Goal: Information Seeking & Learning: Learn about a topic

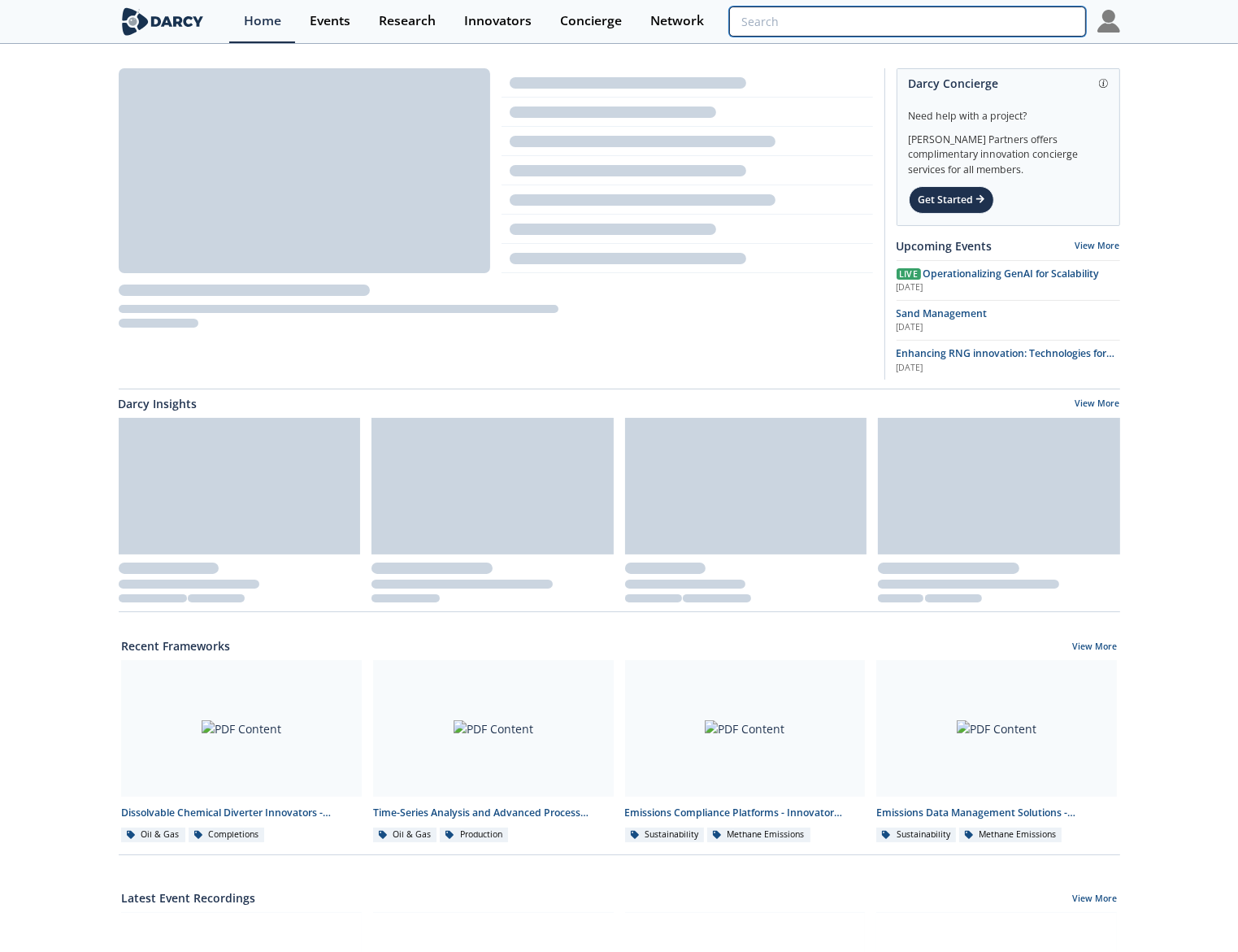
click at [1014, 28] on input "search" at bounding box center [906, 21] width 356 height 30
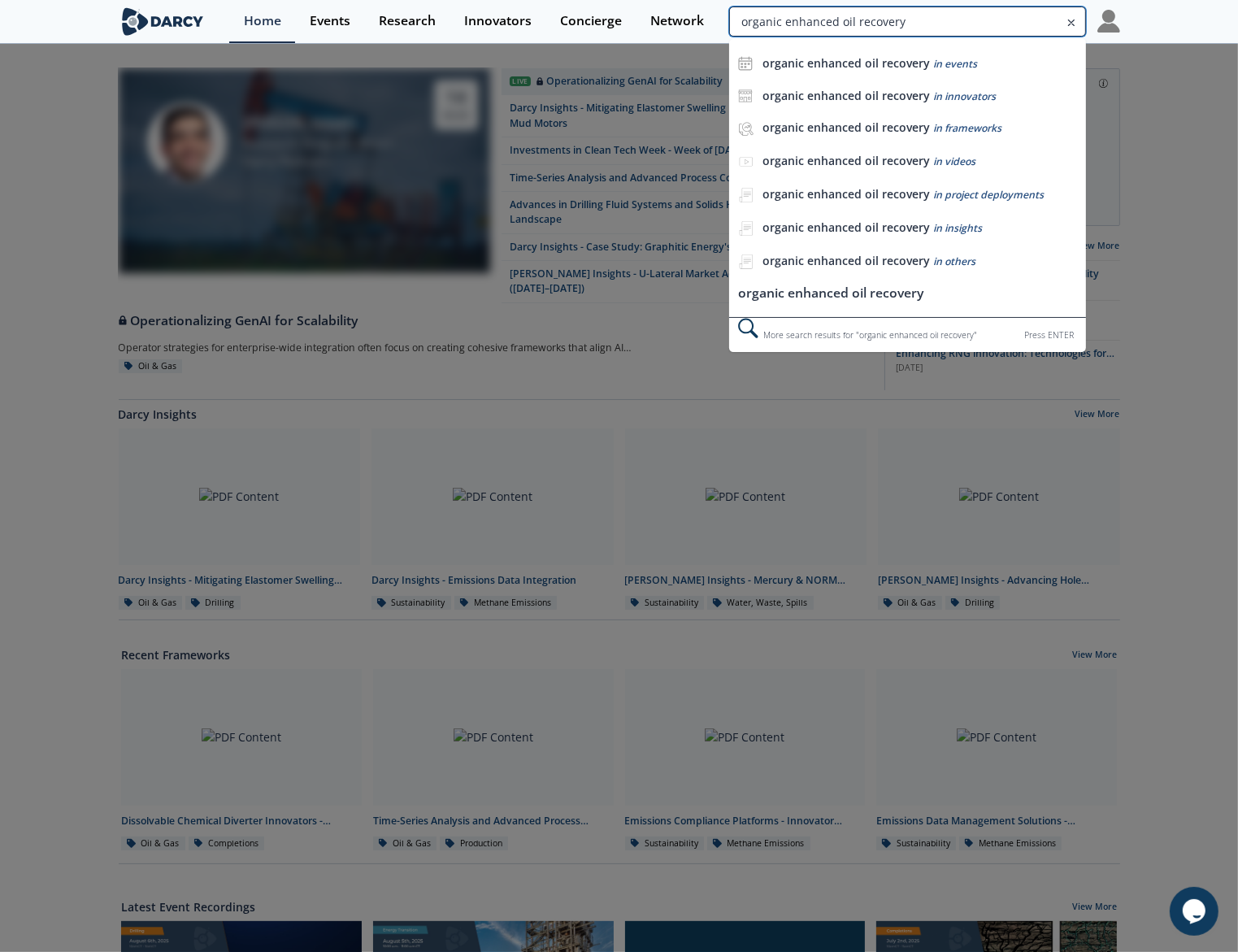
type input "organic enhanced oil recovery"
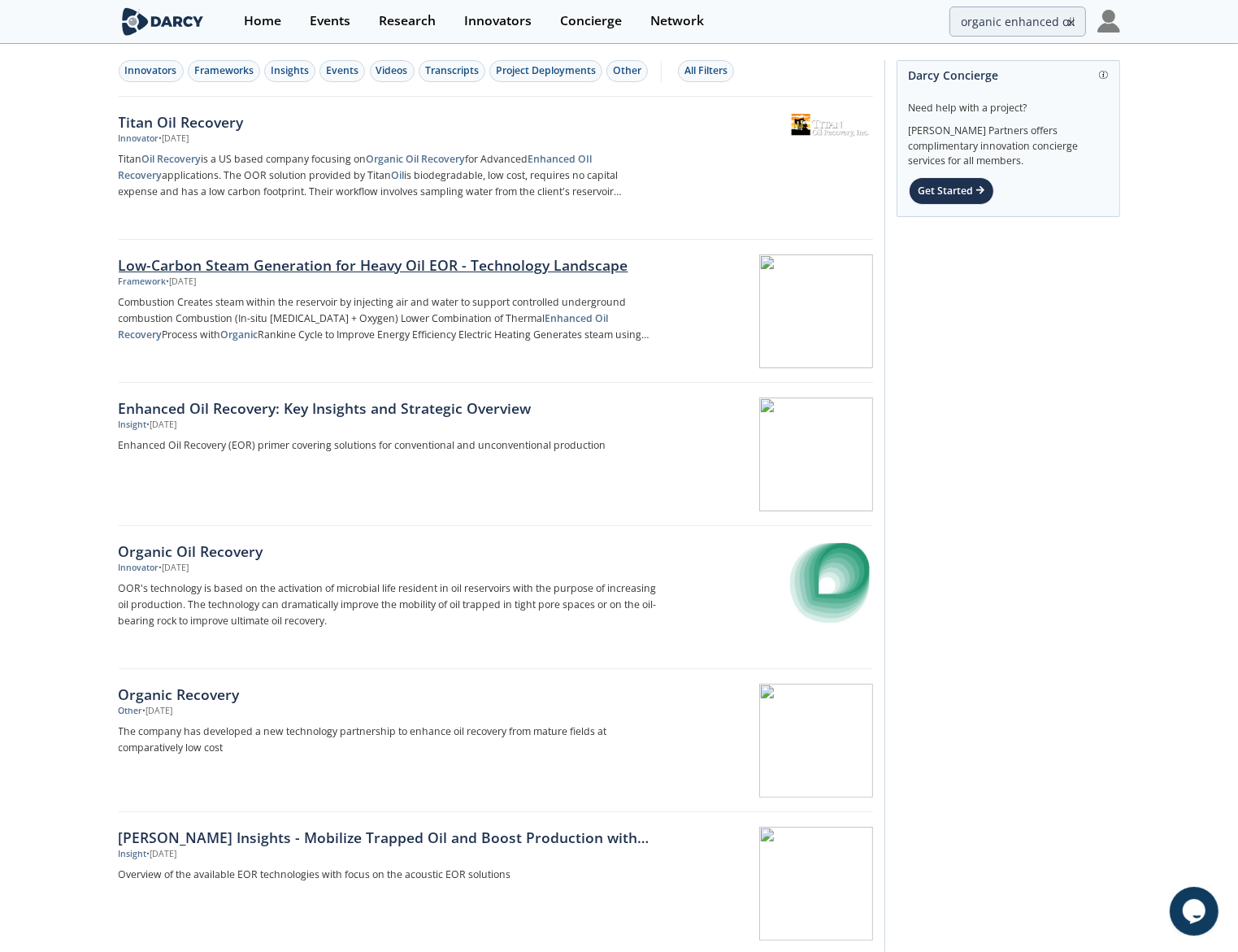
click at [836, 309] on div at bounding box center [771, 311] width 205 height 114
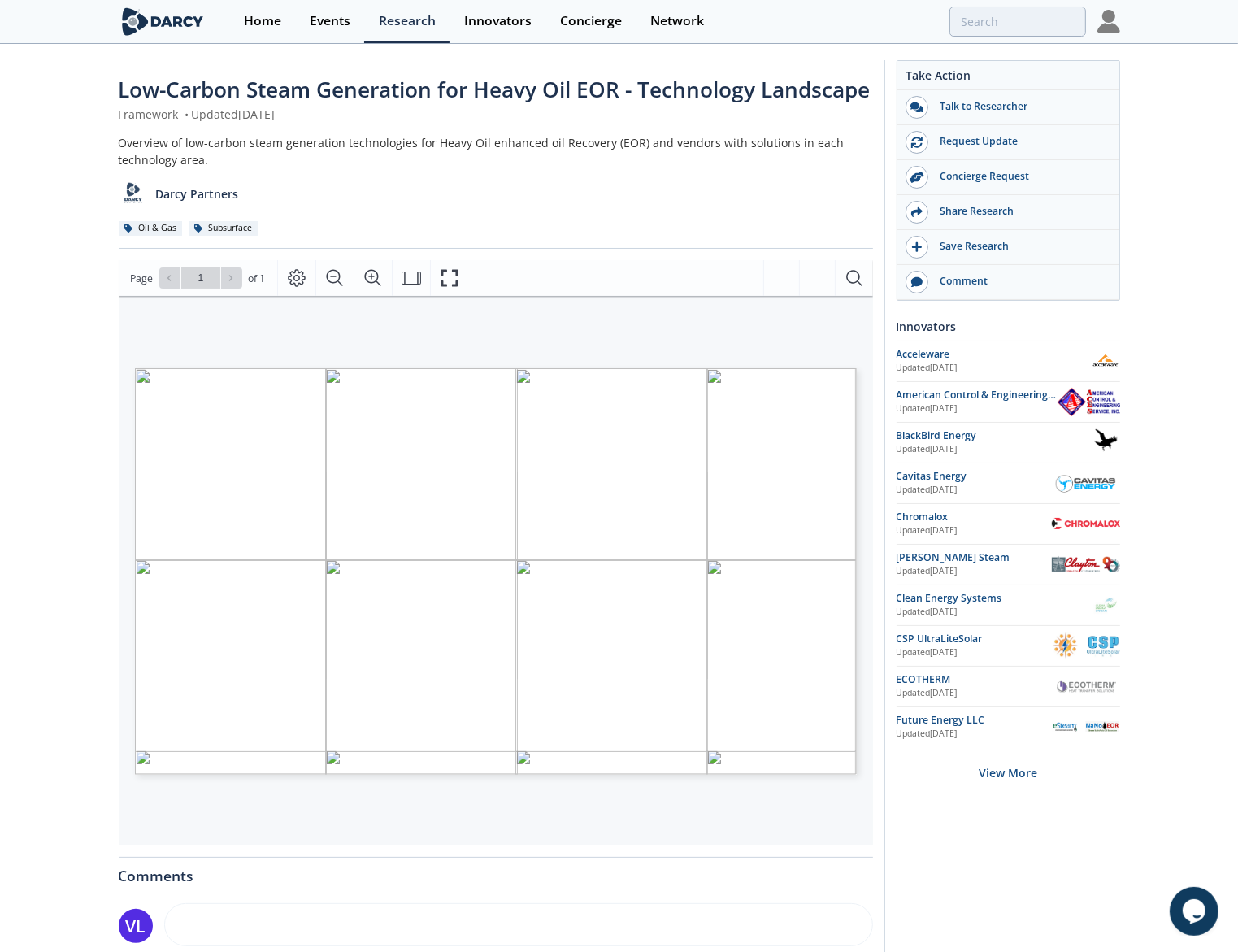
type input "organic enhanced oil recovery"
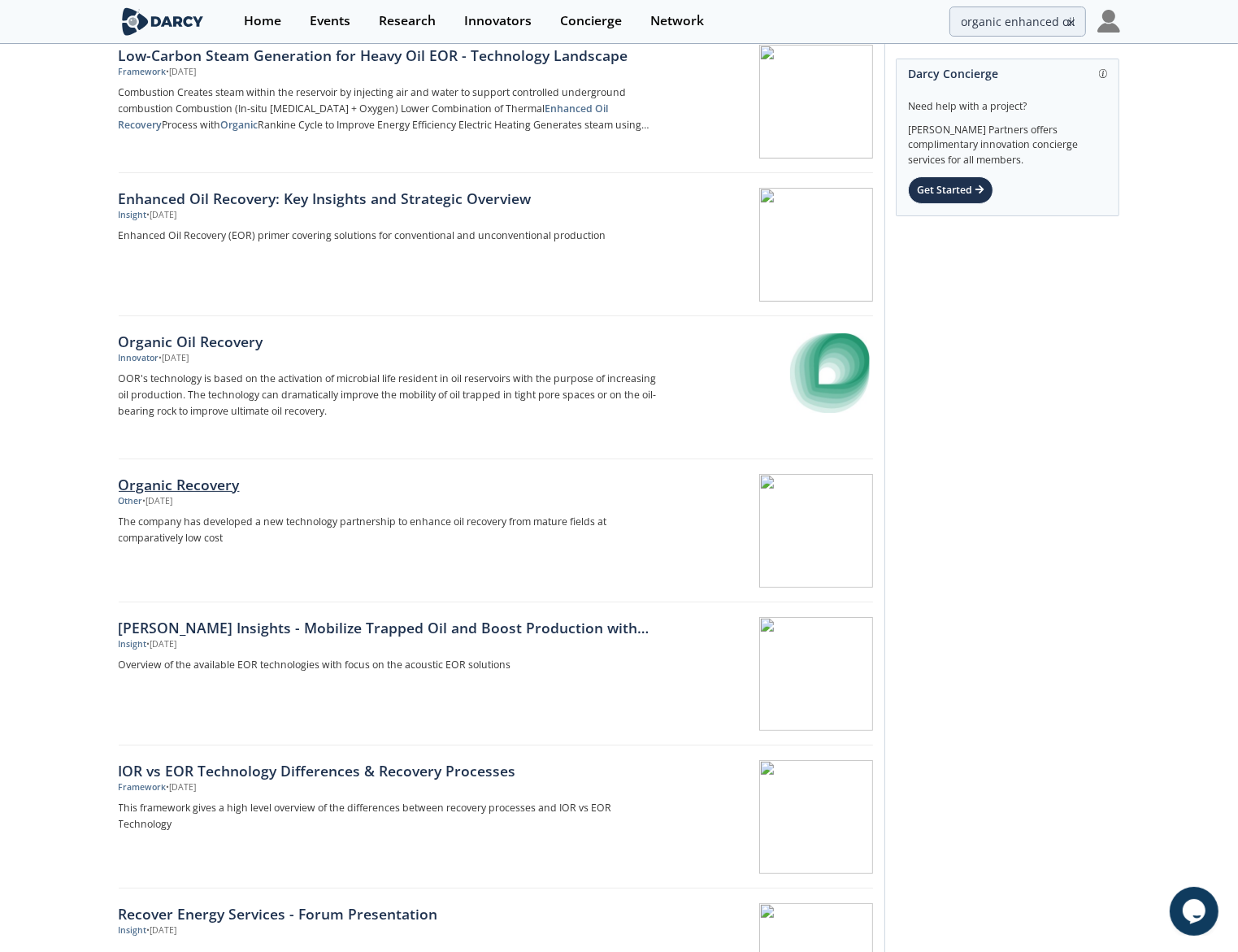
scroll to position [260, 0]
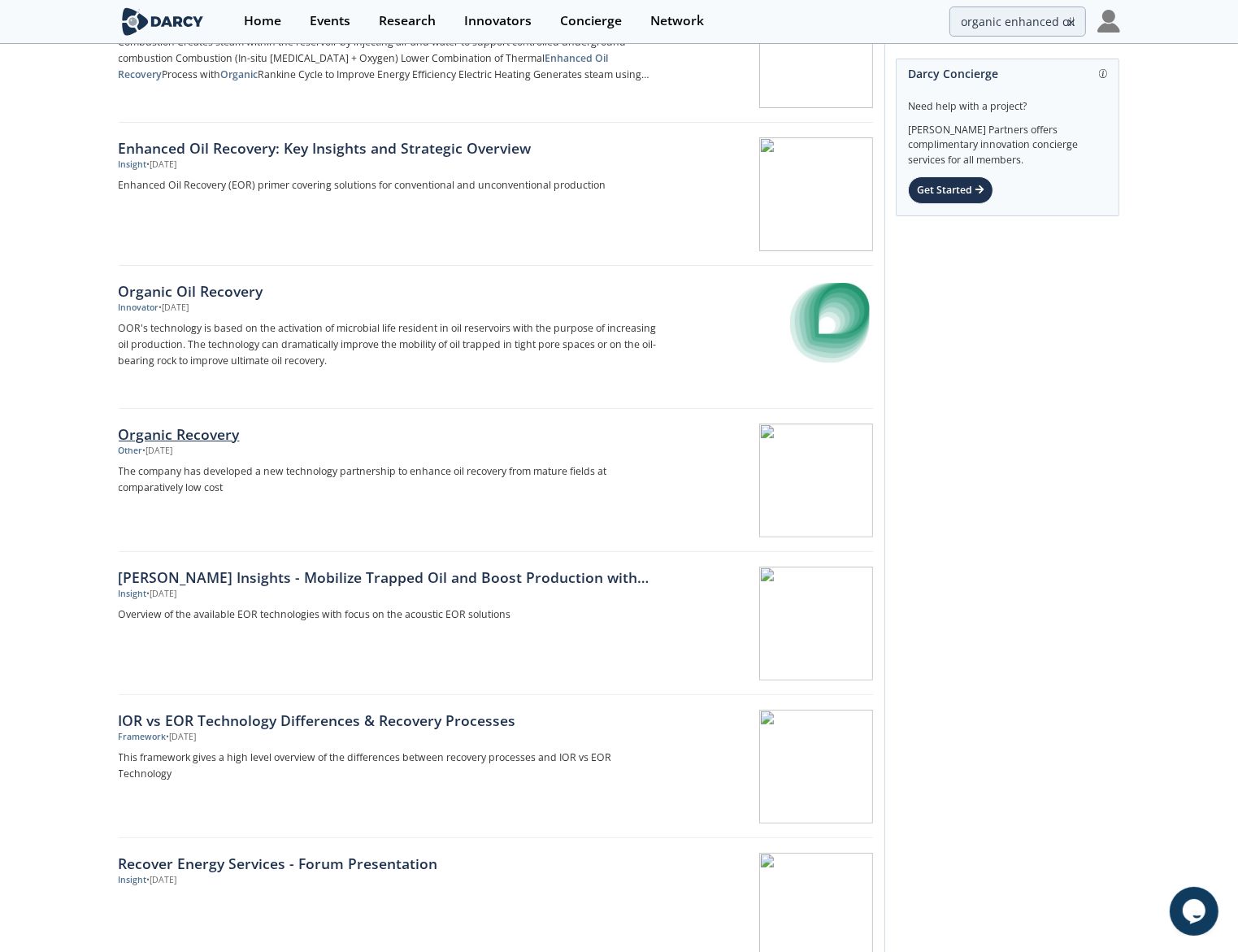
click at [215, 428] on div "Organic Recovery" at bounding box center [388, 434] width 539 height 21
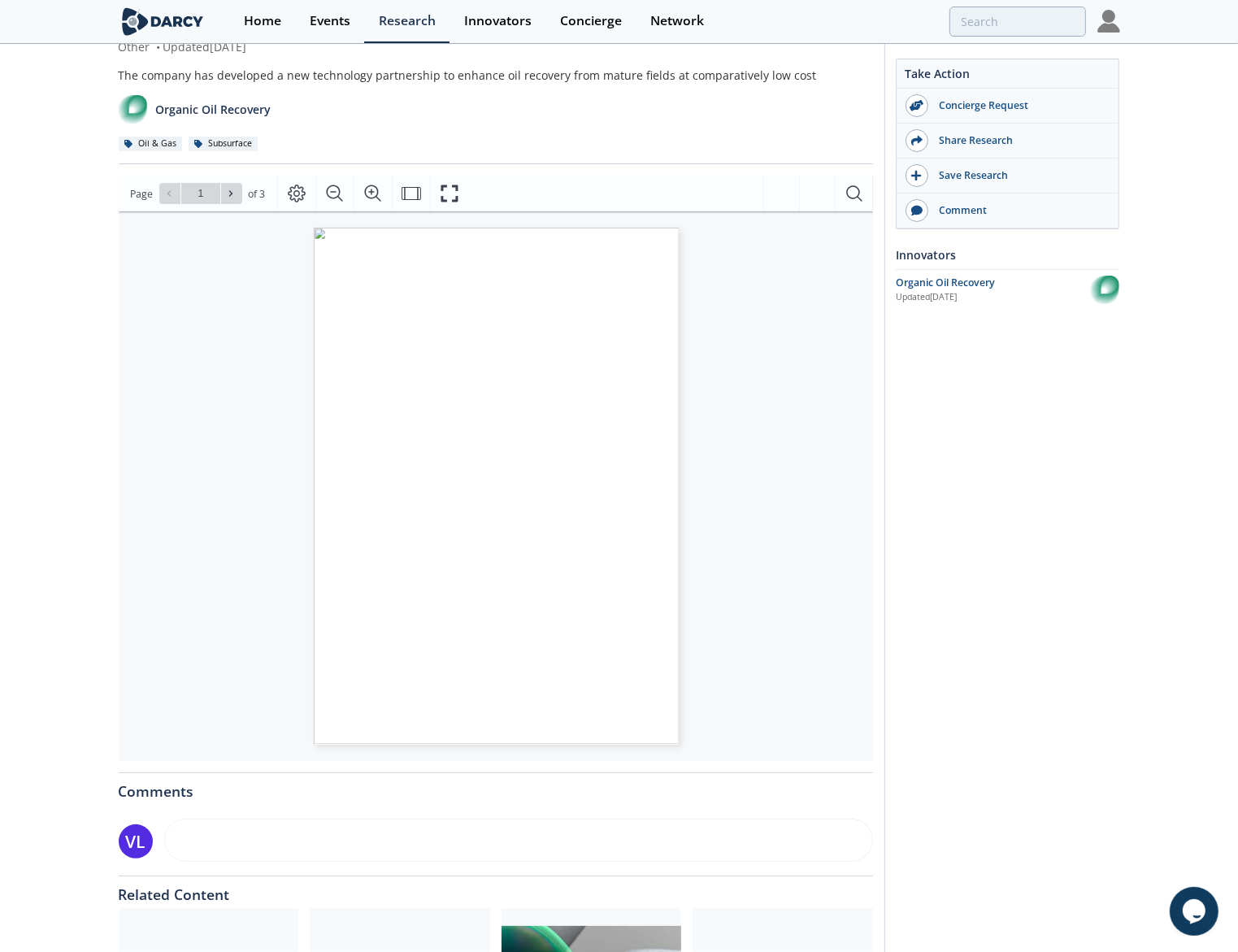
scroll to position [66, 0]
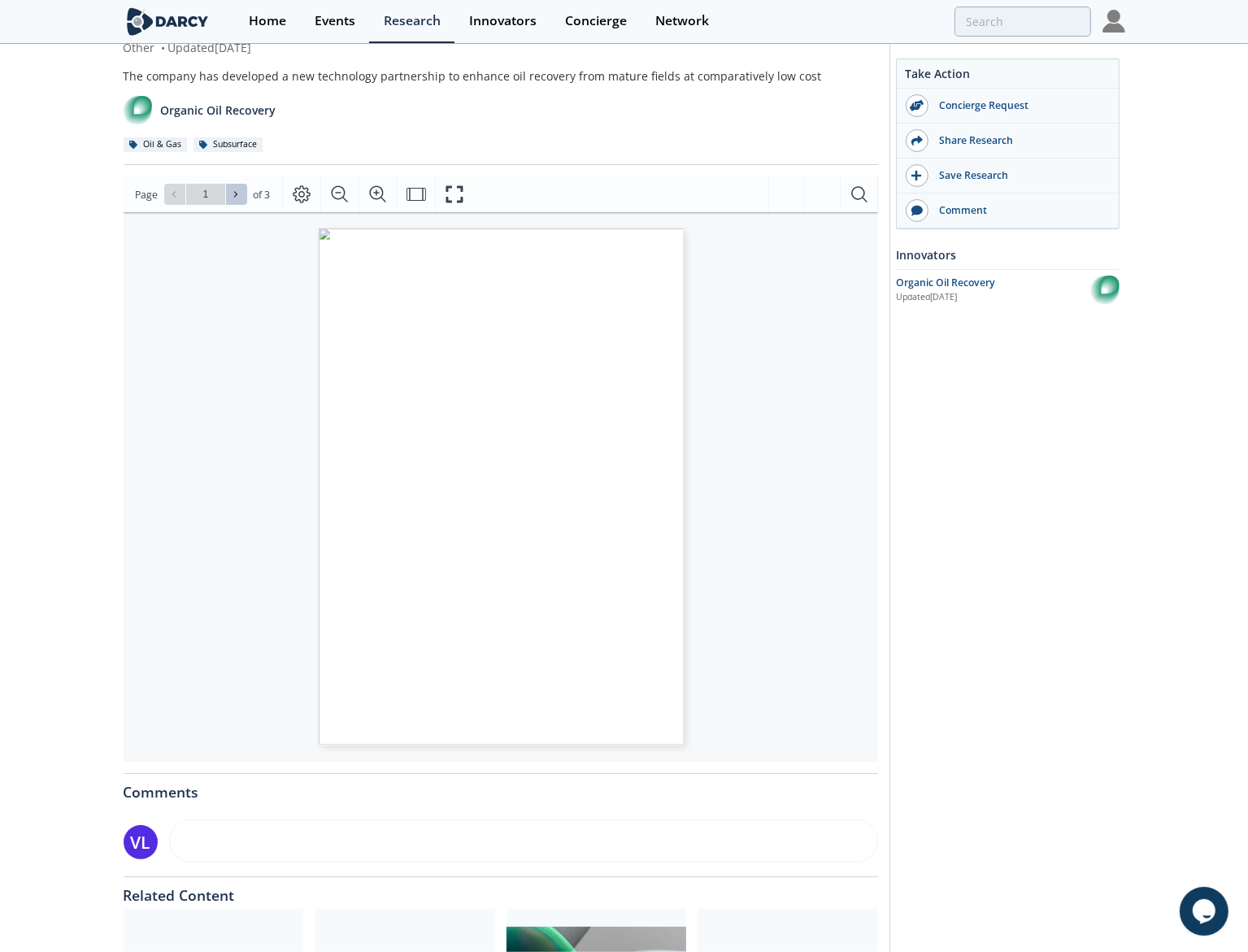
click at [226, 192] on button at bounding box center [237, 194] width 21 height 21
type input "3"
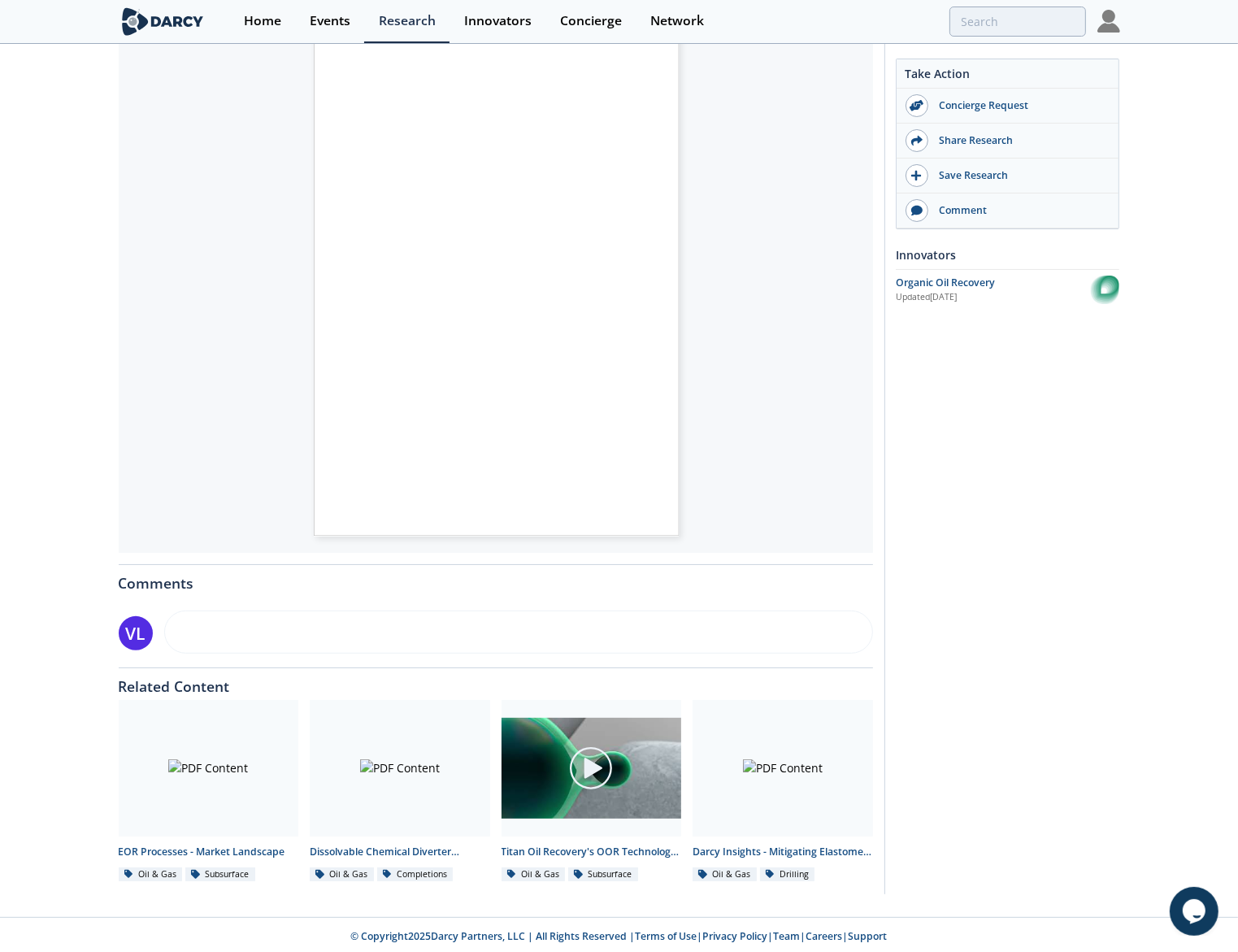
scroll to position [278, 0]
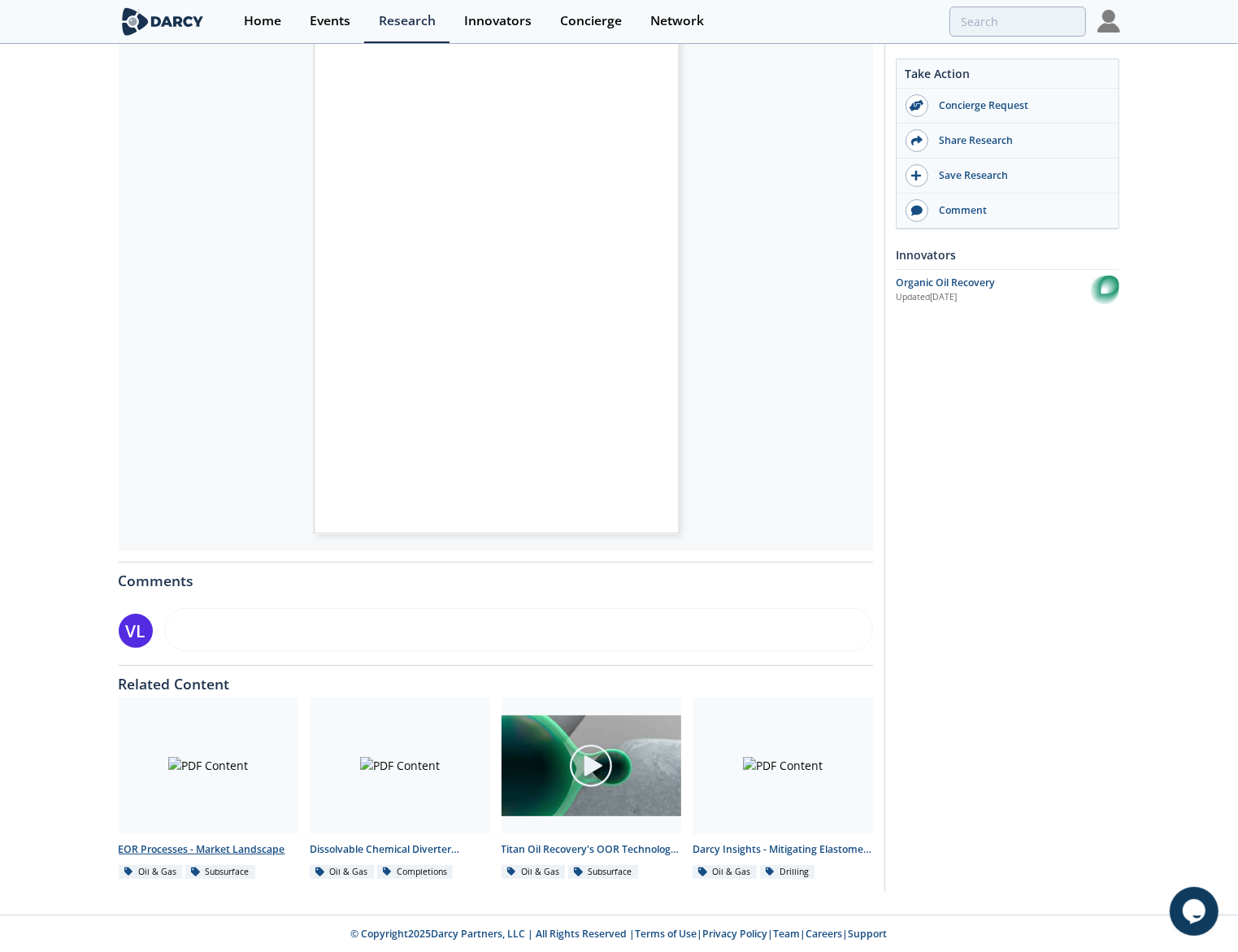
click at [251, 772] on div at bounding box center [209, 766] width 180 height 137
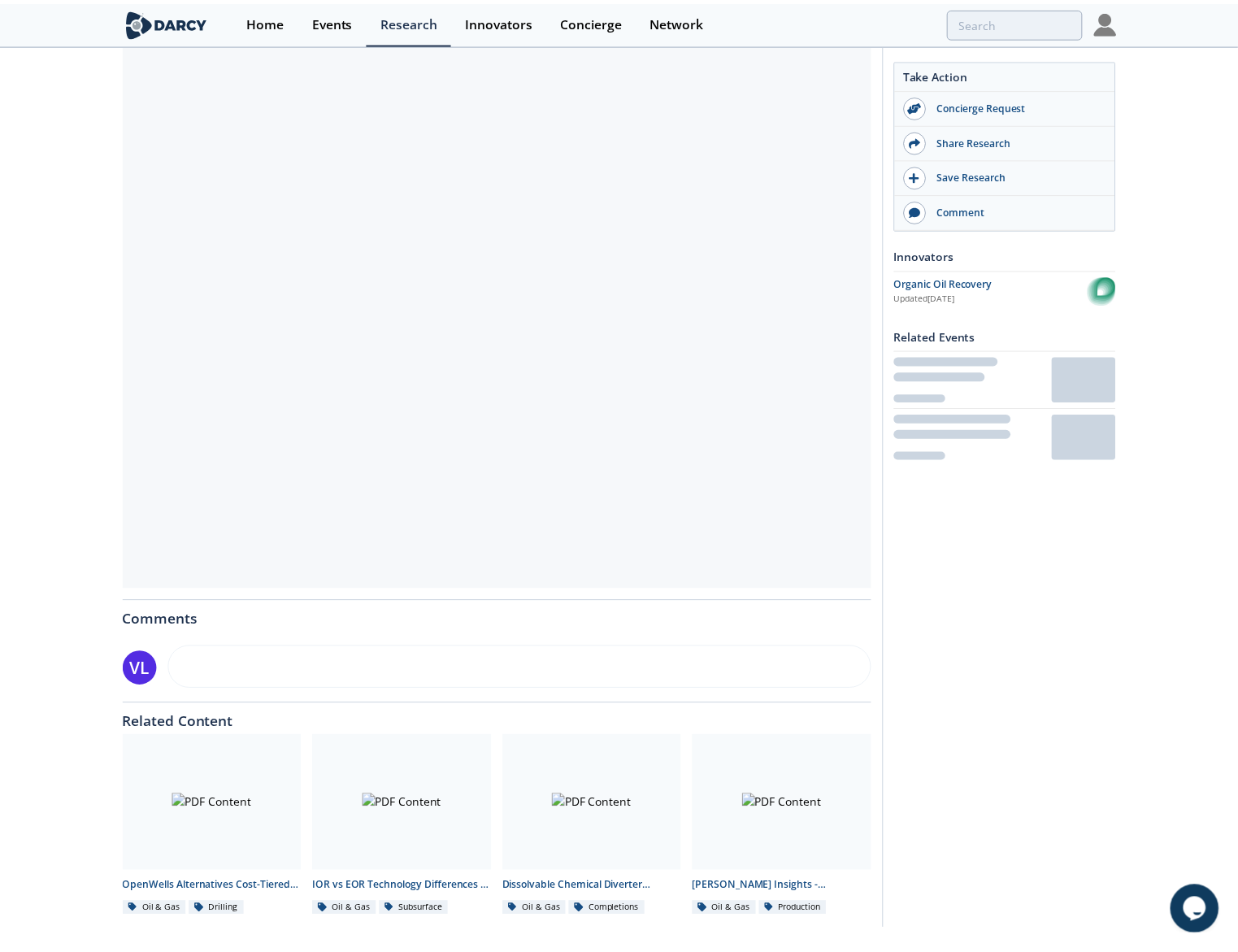
scroll to position [278, 0]
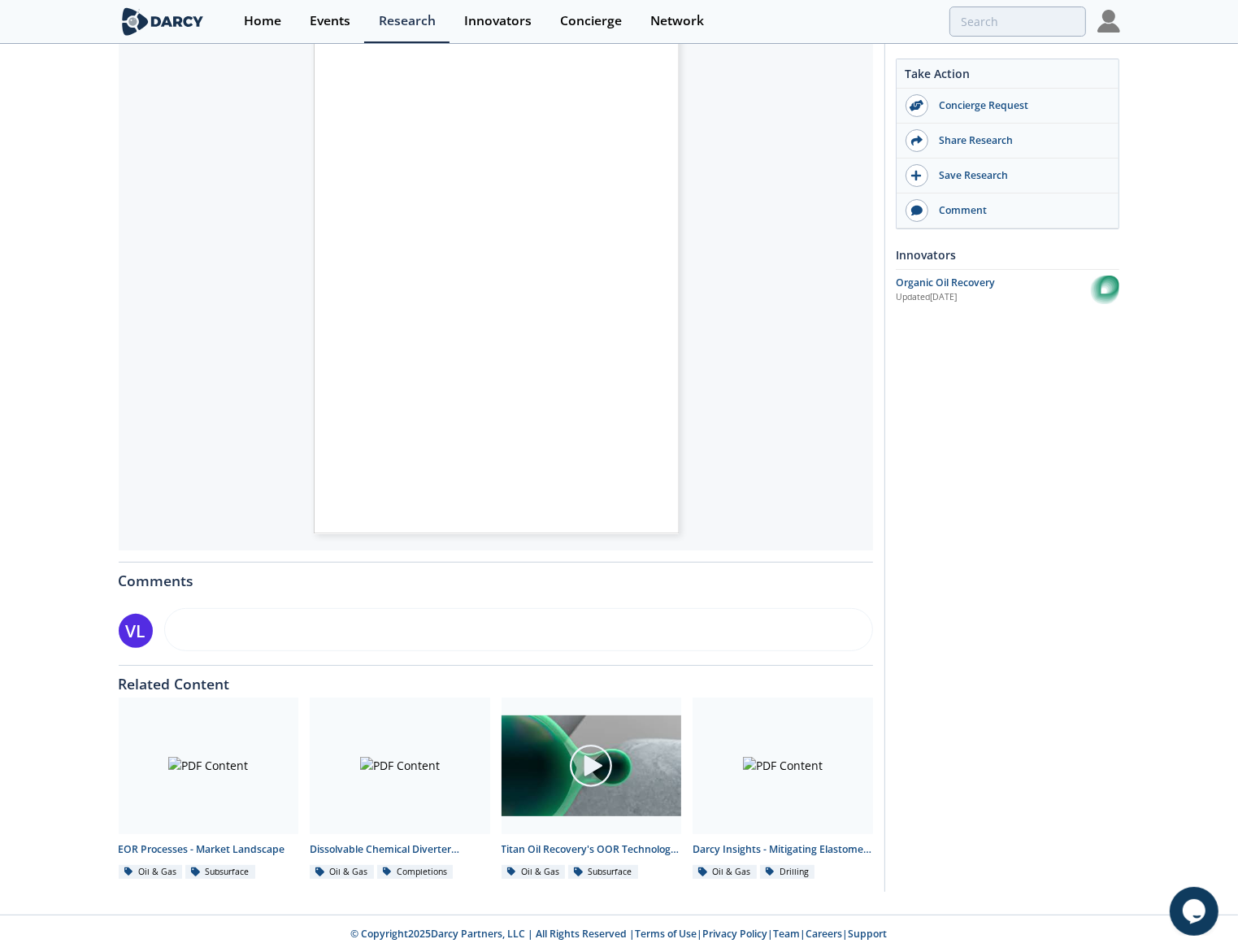
type input "organic enhanced oil recovery"
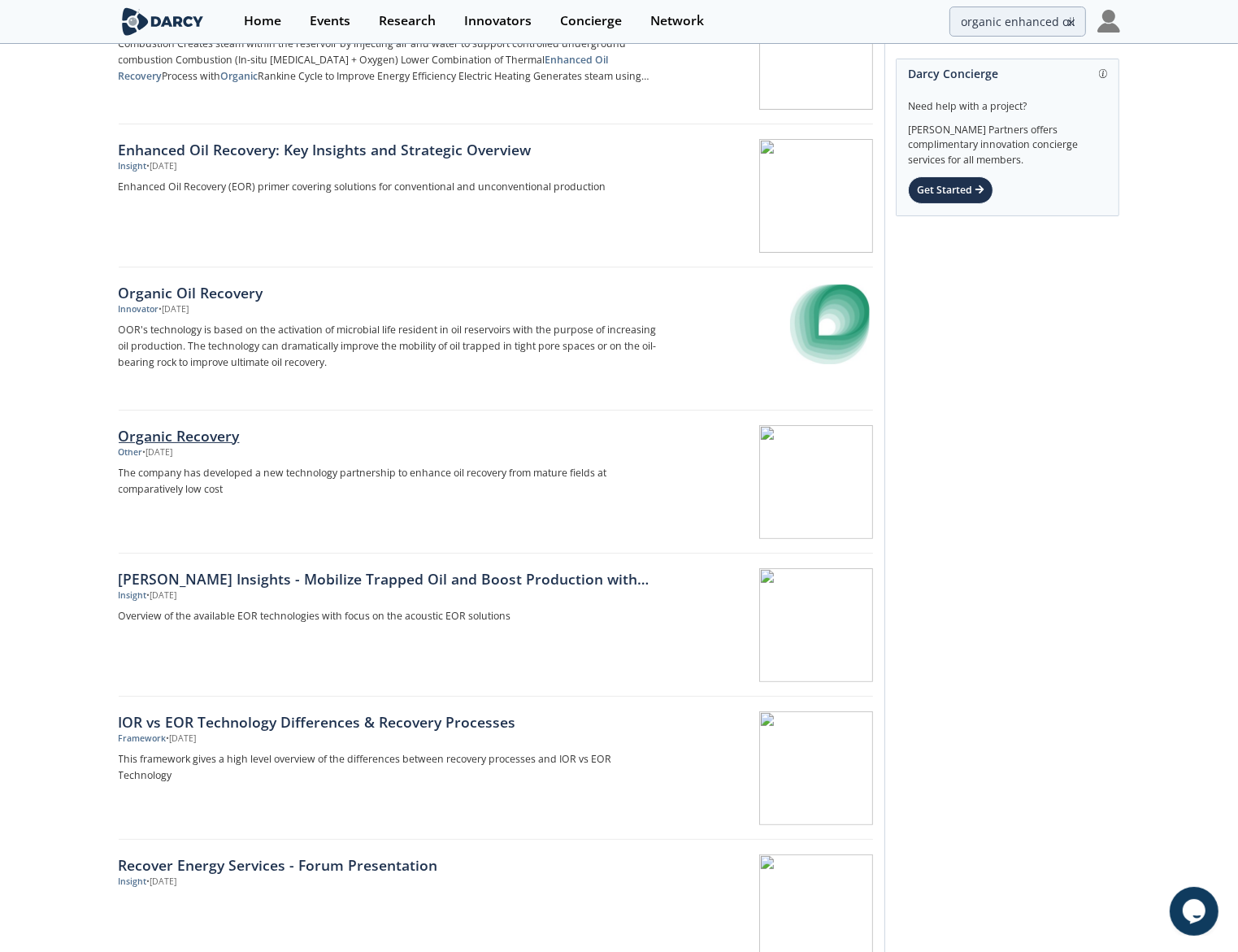
scroll to position [260, 0]
click at [308, 141] on div "Enhanced Oil Recovery: Key Insights and Strategic Overview" at bounding box center [388, 148] width 539 height 21
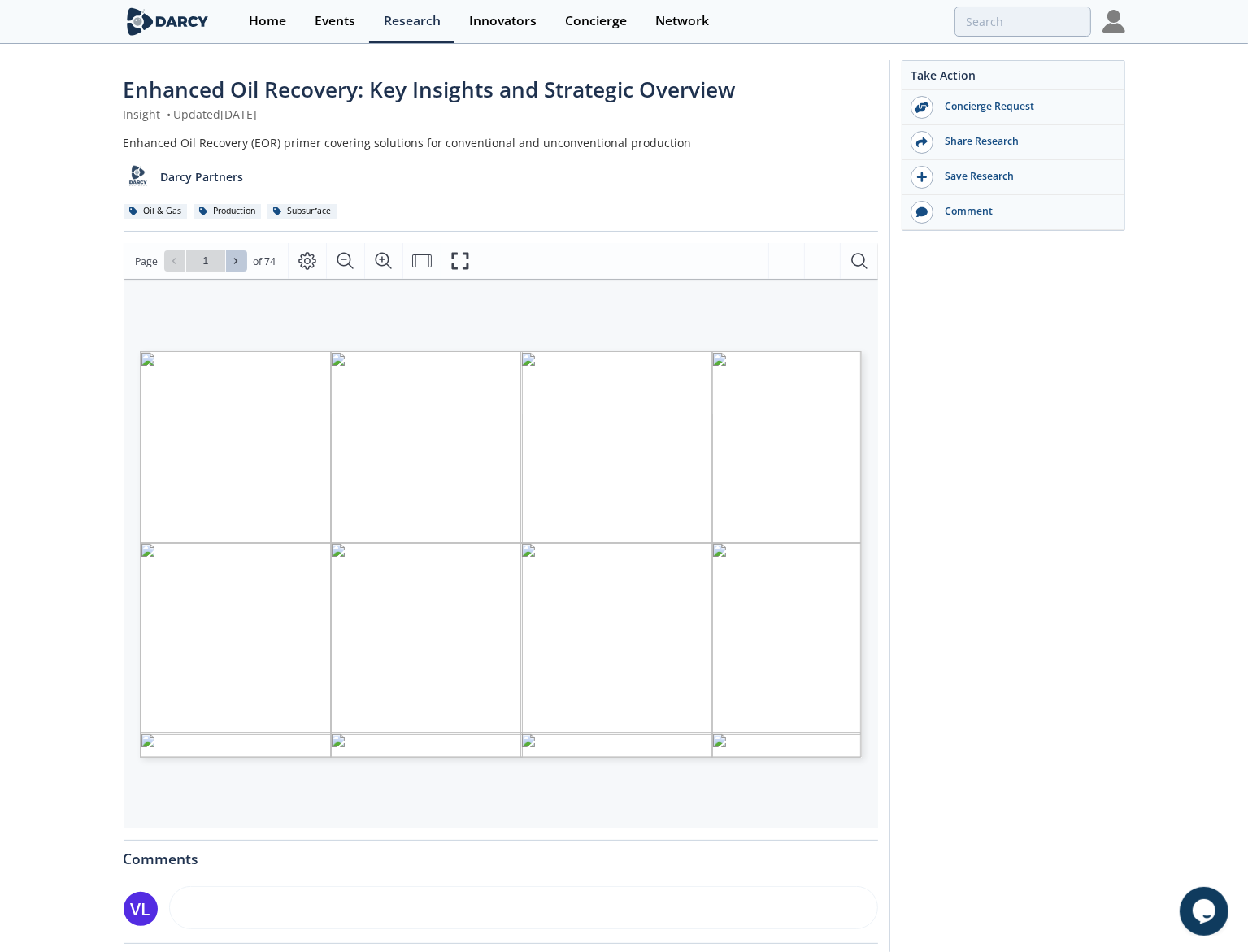
click at [239, 257] on span at bounding box center [237, 261] width 12 height 12
type input "2"
click at [239, 257] on span at bounding box center [237, 261] width 12 height 12
type input "3"
click at [239, 257] on span at bounding box center [237, 261] width 12 height 12
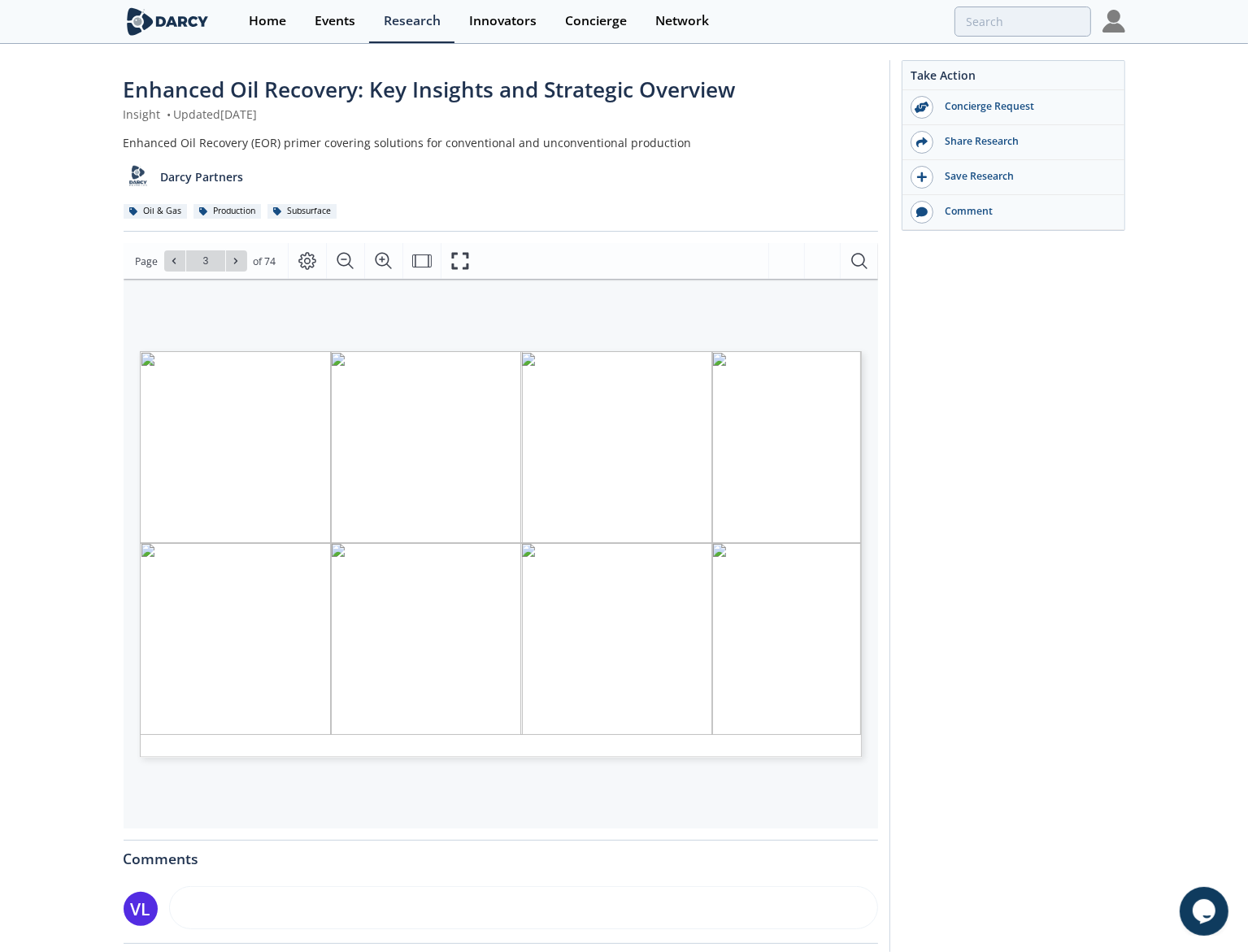
type input "4"
click at [239, 257] on span at bounding box center [237, 261] width 12 height 12
type input "6"
click at [239, 257] on span at bounding box center [237, 261] width 12 height 12
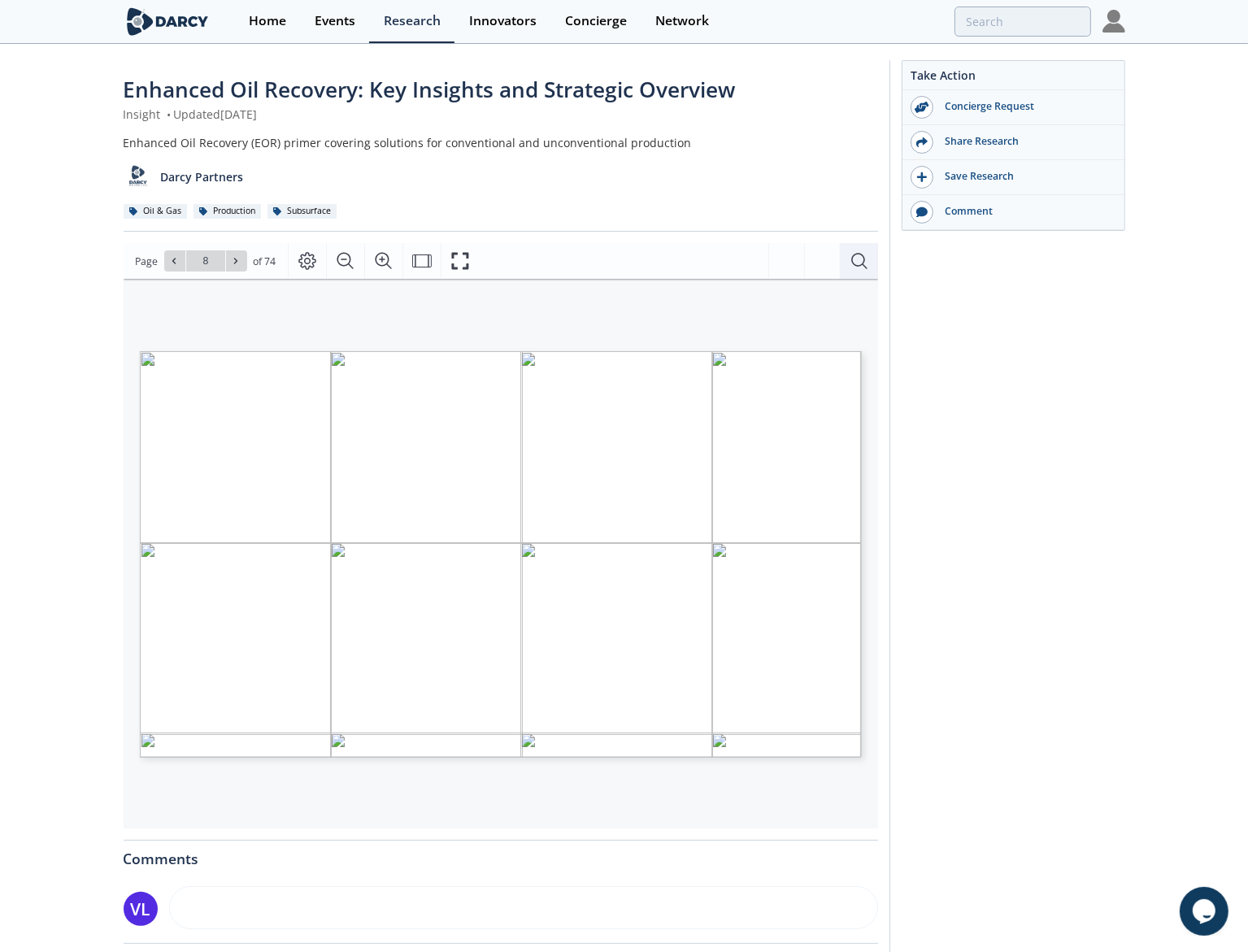
click at [853, 265] on icon "Search Document" at bounding box center [860, 260] width 20 height 20
click at [568, 585] on span "Hydrocarbon" at bounding box center [582, 583] width 41 height 5
click at [548, 617] on span "Advanced BioCatalytics" at bounding box center [536, 617] width 51 height 6
click at [576, 620] on span "Page 8" at bounding box center [815, 959] width 1154 height 880
click at [621, 617] on span "UltRecovery" at bounding box center [614, 617] width 26 height 6
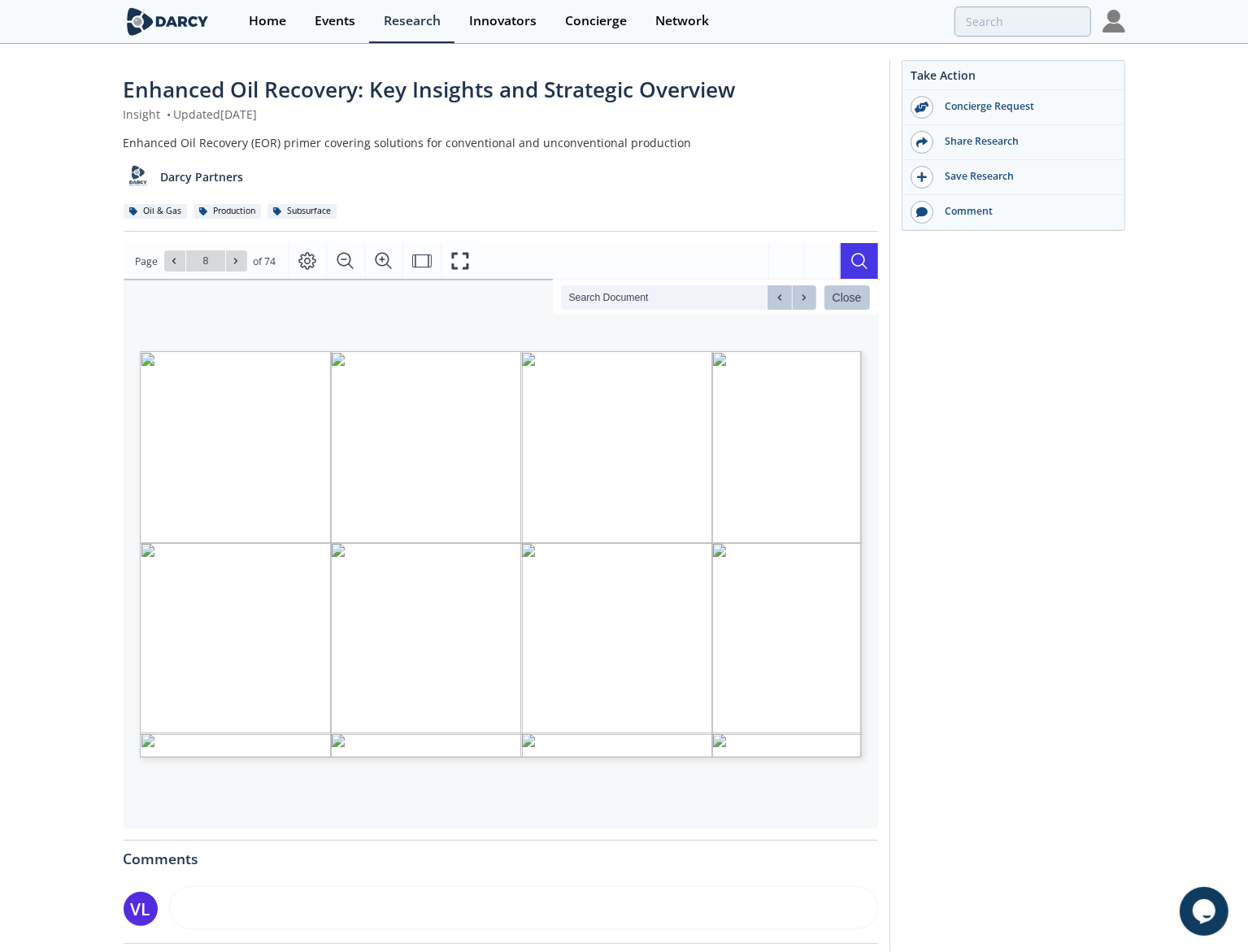
click at [523, 635] on span "Page 8" at bounding box center [815, 959] width 1154 height 880
click at [598, 636] on span "Chemicals" at bounding box center [595, 638] width 23 height 5
click at [617, 634] on span "Organic" at bounding box center [621, 632] width 17 height 5
click at [638, 634] on span "BioTech" at bounding box center [637, 633] width 17 height 5
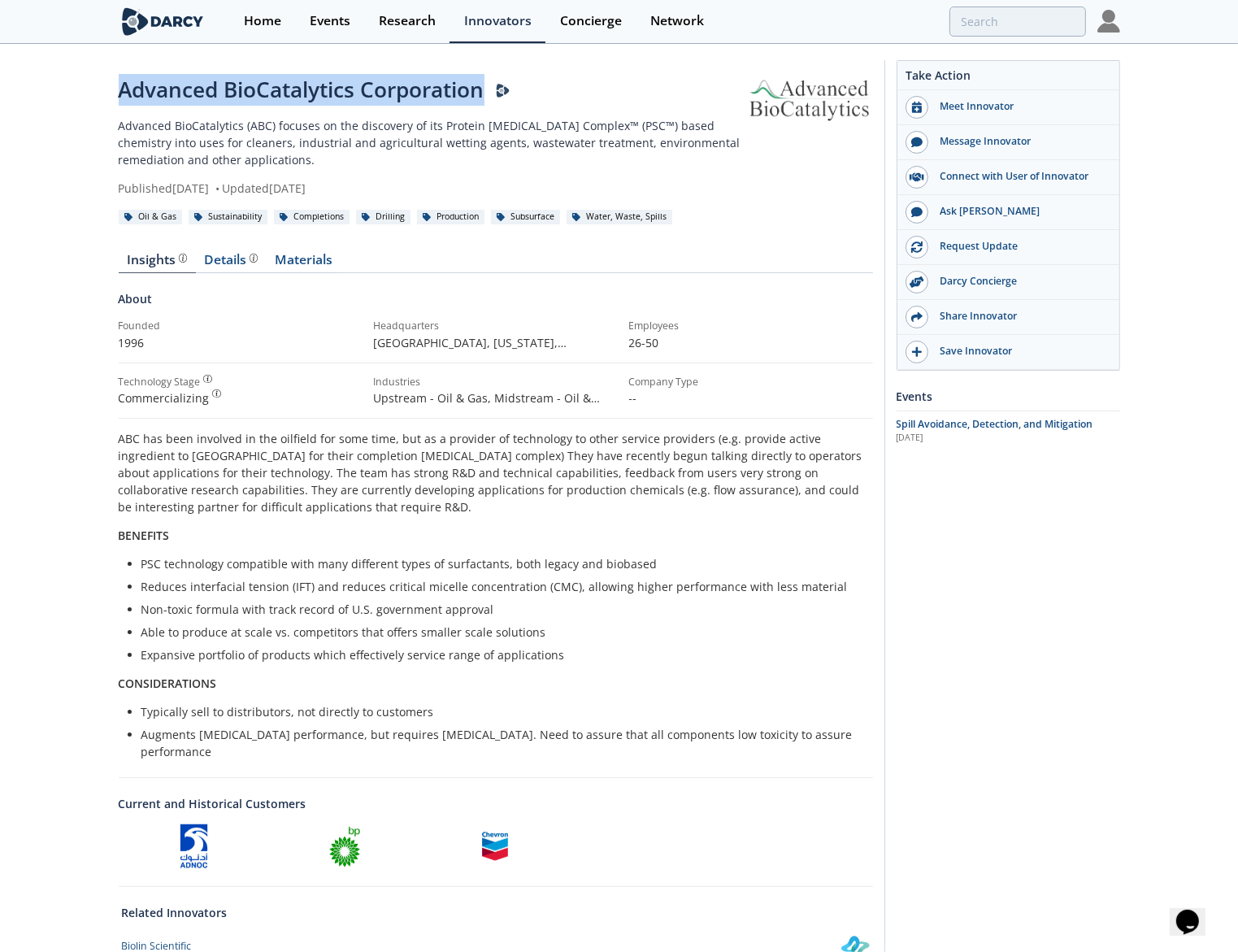
drag, startPoint x: 116, startPoint y: 95, endPoint x: 485, endPoint y: 95, distance: 369.0
click at [485, 95] on div "Advanced BioCatalytics Corporation Darcy Presenter Advanced BioCatalytics (ABC)…" at bounding box center [619, 637] width 1238 height 1182
copy div "Advanced BioCatalytics Corporation"
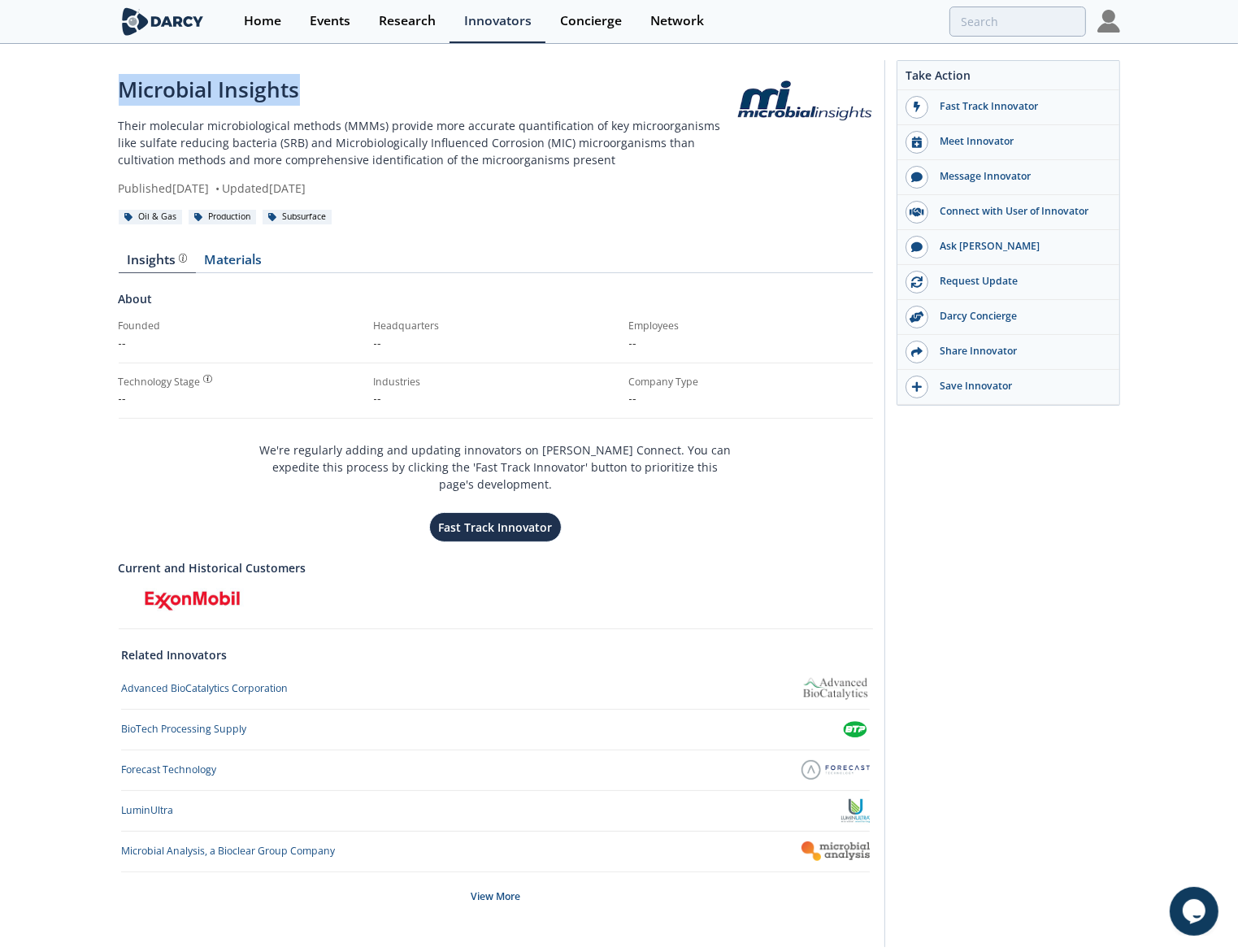
drag, startPoint x: 315, startPoint y: 91, endPoint x: 115, endPoint y: 87, distance: 200.0
click at [115, 87] on div "Microbial Insights Their molecular microbiological methods (MMMs) provide more …" at bounding box center [619, 507] width 1238 height 924
copy div "Microbial Insights"
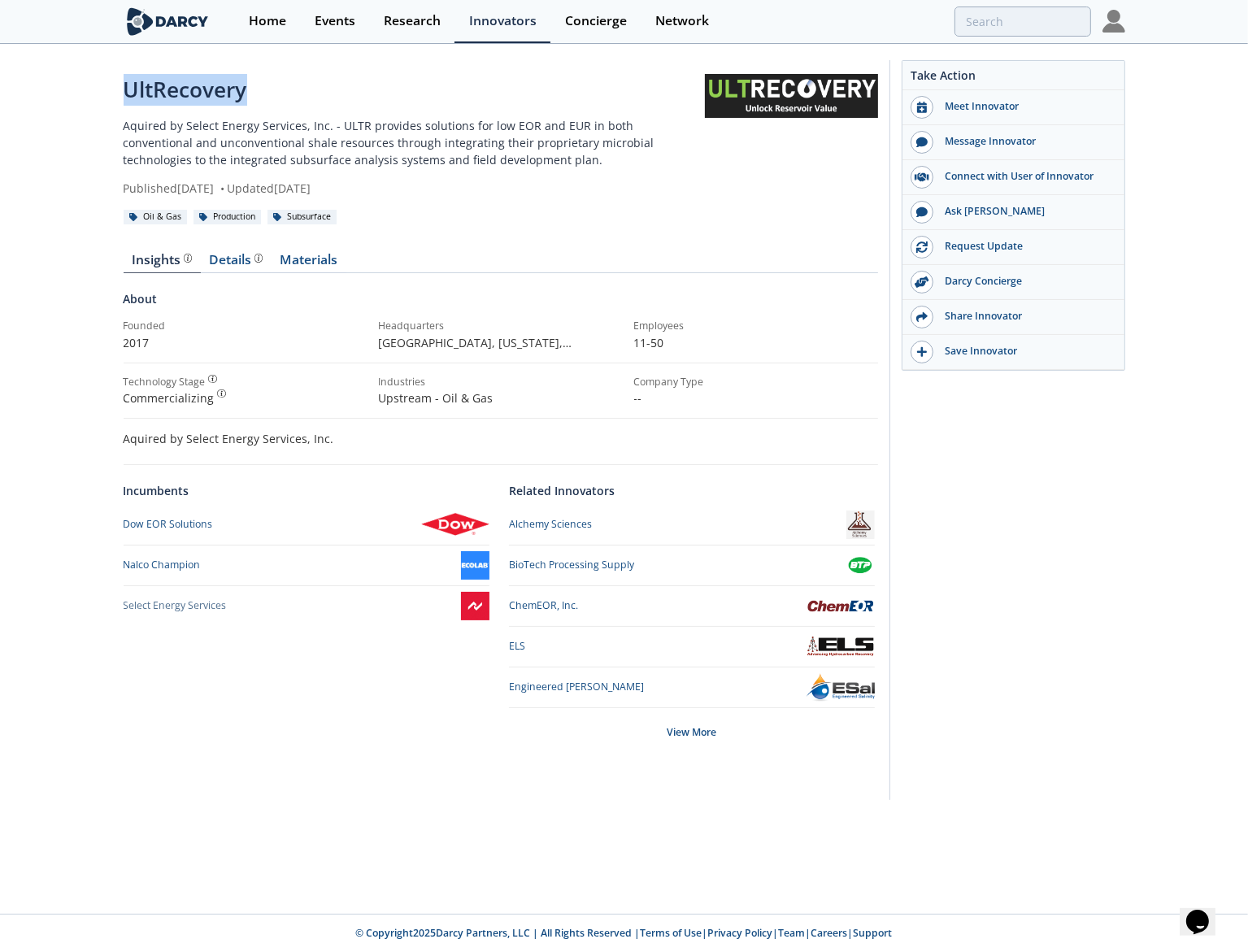
drag, startPoint x: 247, startPoint y: 95, endPoint x: 110, endPoint y: 95, distance: 137.0
click at [110, 95] on div "UltRecovery Aquired by Select Energy Services, Inc. - ULTR provides solutions f…" at bounding box center [624, 434] width 1248 height 777
copy div "UltRecovery"
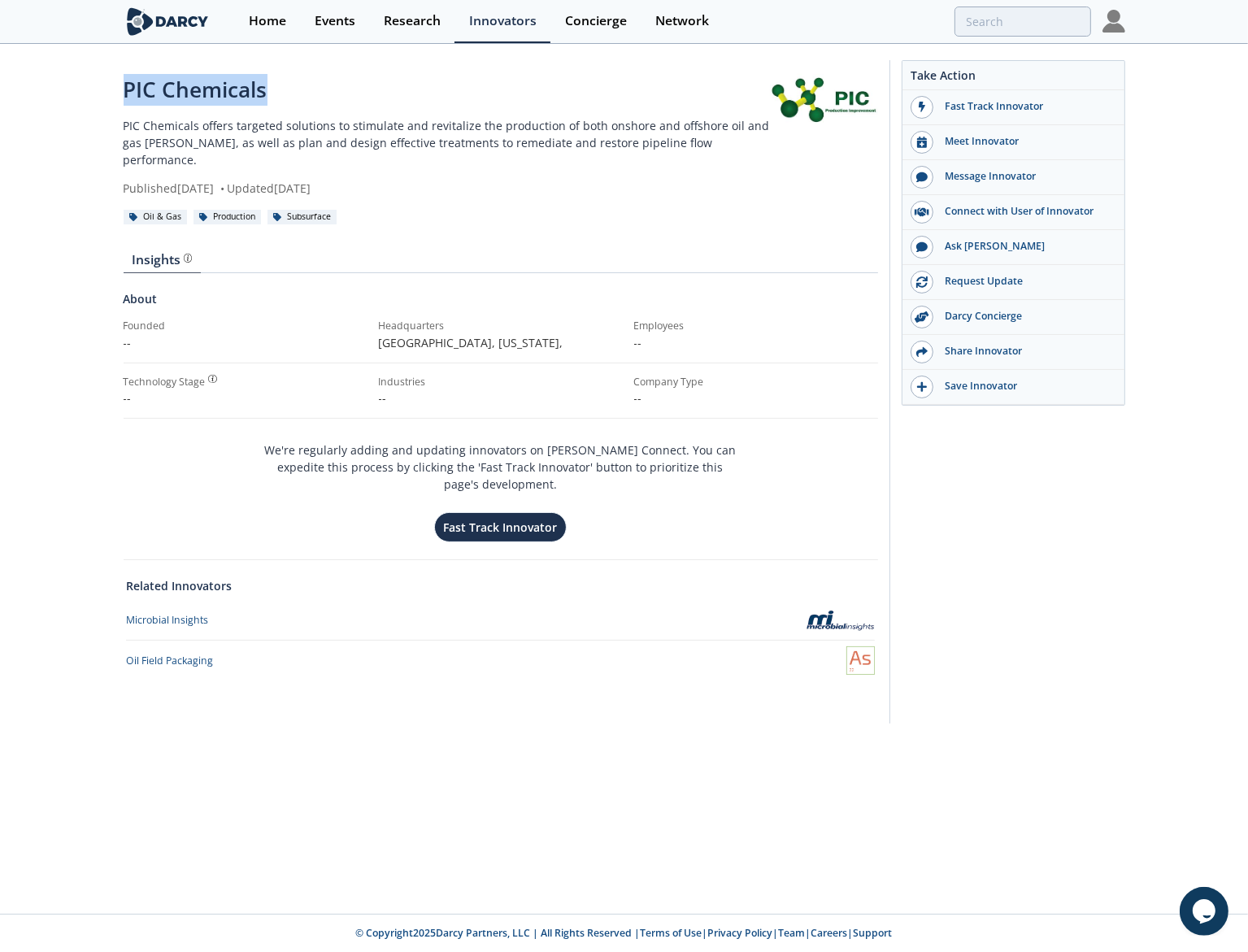
drag, startPoint x: 278, startPoint y: 97, endPoint x: 126, endPoint y: 95, distance: 152.0
click at [126, 95] on div "PIC Chemicals" at bounding box center [447, 90] width 646 height 31
copy div "PIC Chemicals"
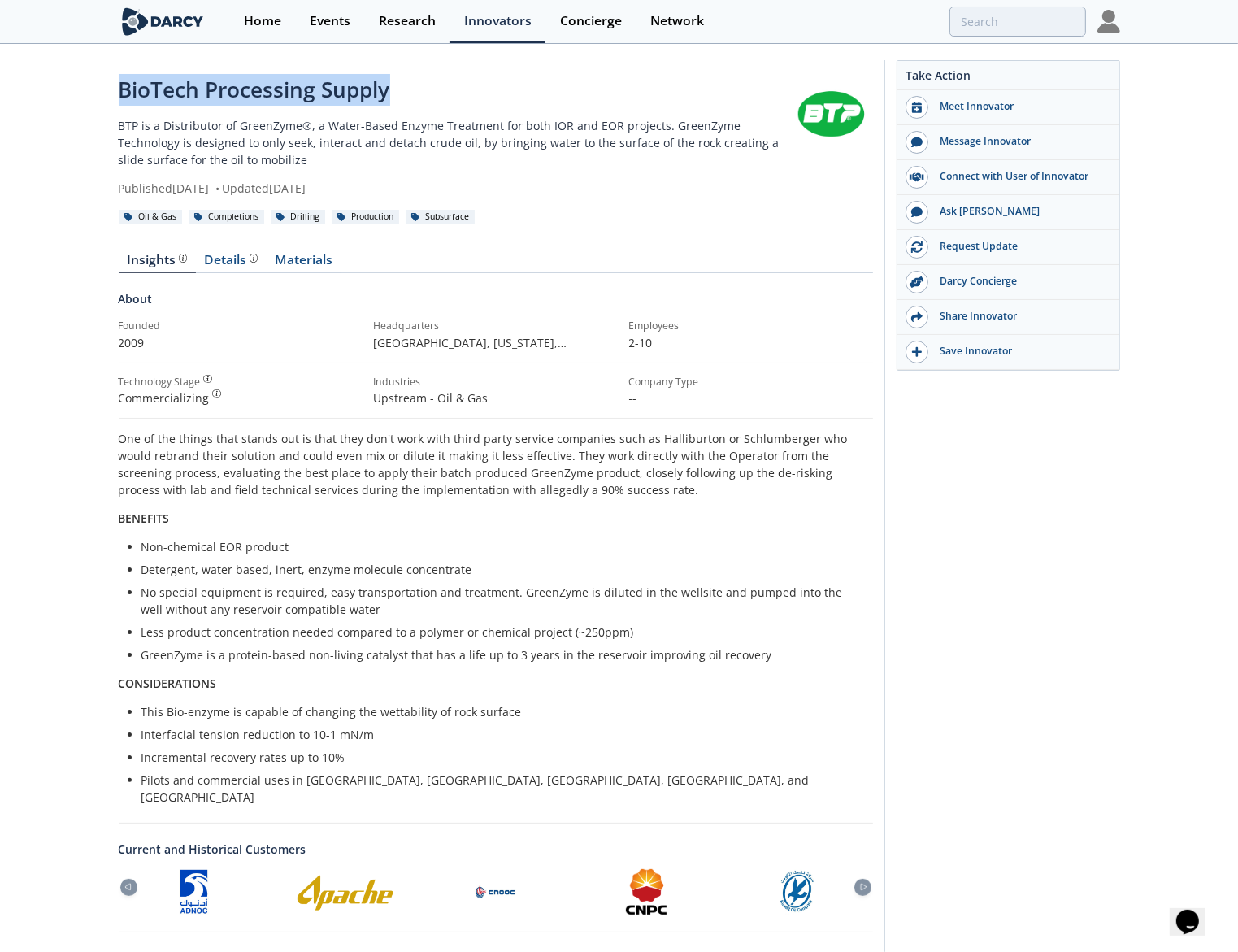
drag, startPoint x: 390, startPoint y: 98, endPoint x: 39, endPoint y: 109, distance: 351.2
click at [85, 100] on div "BioTech Processing Supply BTP is a Distributor of GreenZyme®, a Water-Based Enz…" at bounding box center [619, 659] width 1238 height 1227
copy div "BioTech Processing Supply"
